Goal: Navigation & Orientation: Find specific page/section

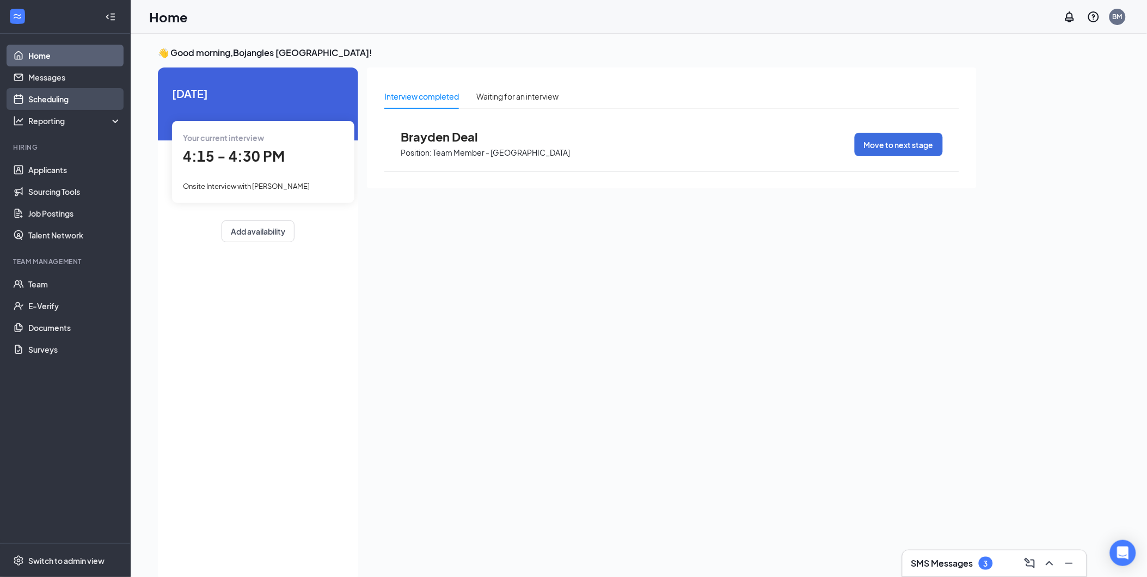
click at [53, 95] on link "Scheduling" at bounding box center [74, 99] width 93 height 22
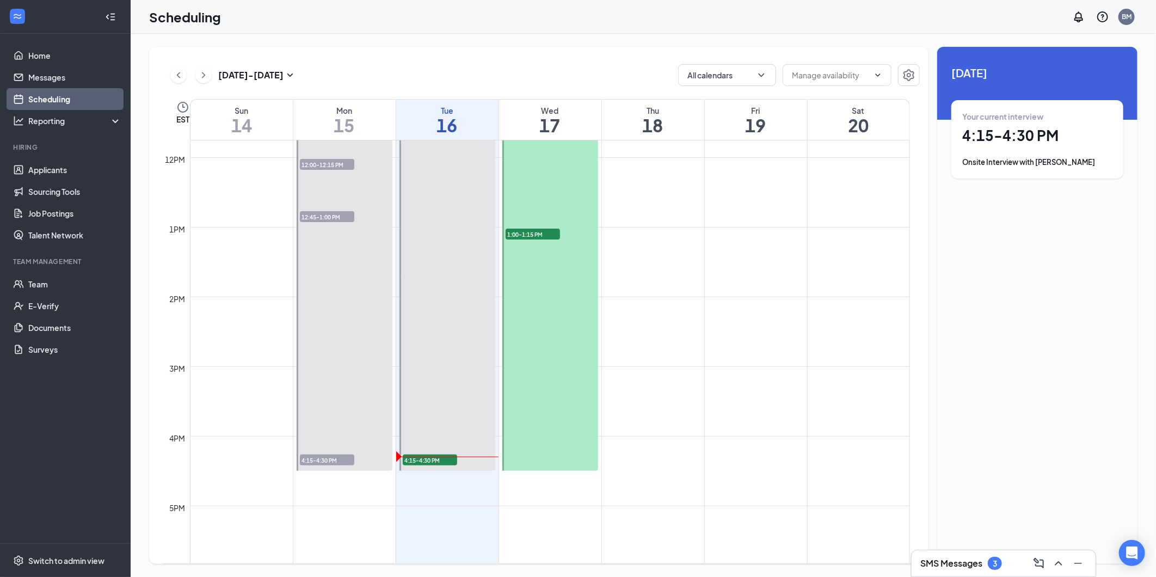
scroll to position [837, 0]
